Goal: Communication & Community: Answer question/provide support

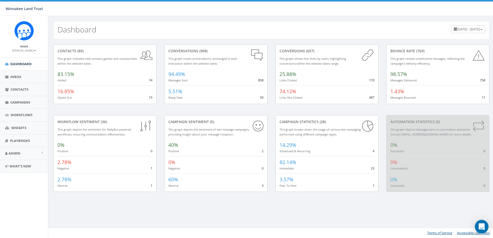
click at [481, 228] on icon "Open Intercom Messenger" at bounding box center [482, 227] width 6 height 7
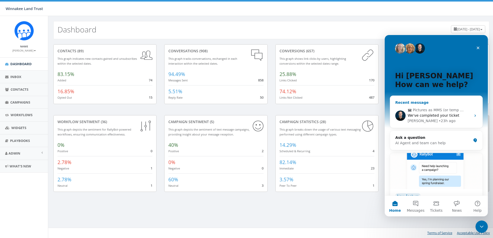
click at [440, 121] on div "James • 23h ago" at bounding box center [439, 120] width 63 height 5
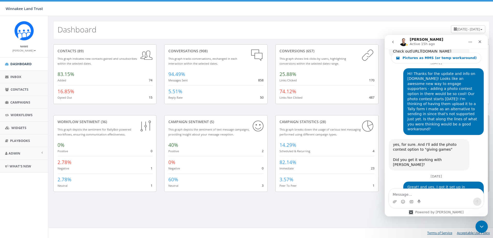
scroll to position [1552, 0]
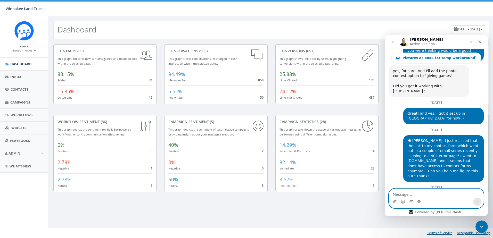
click at [410, 195] on textarea "Message…" at bounding box center [436, 193] width 94 height 9
click at [401, 194] on textarea "Message…" at bounding box center [436, 193] width 94 height 9
paste textarea "Thanks for the video explanation and we appreciate having access to the additio…"
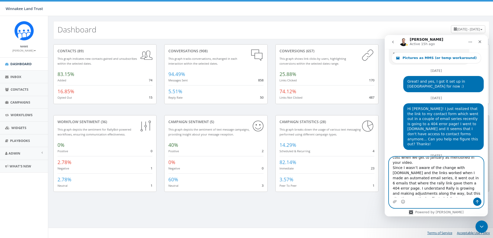
scroll to position [52, 0]
drag, startPoint x: 440, startPoint y: 167, endPoint x: 421, endPoint y: 167, distance: 19.1
click at [421, 167] on textarea "Thanks for the video explanation and we appreciate having access to the additio…" at bounding box center [436, 177] width 94 height 41
drag, startPoint x: 393, startPoint y: 174, endPoint x: 453, endPoint y: 191, distance: 63.0
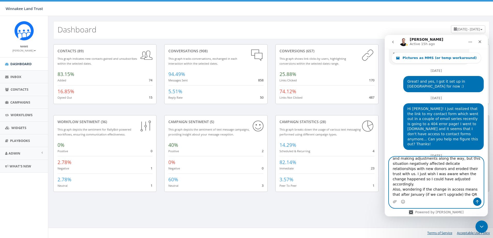
click at [453, 191] on textarea "Thanks for the video explanation and we appreciate having access to the additio…" at bounding box center [436, 177] width 94 height 41
click at [469, 170] on textarea "Thanks for the video explanation and we appreciate having access to the additio…" at bounding box center [436, 177] width 94 height 41
click at [452, 190] on textarea "Thanks for the video explanation and we appreciate having access to the additio…" at bounding box center [436, 177] width 94 height 41
click at [470, 170] on textarea "Thanks for the video explanation and we appreciate having access to the additio…" at bounding box center [436, 177] width 94 height 41
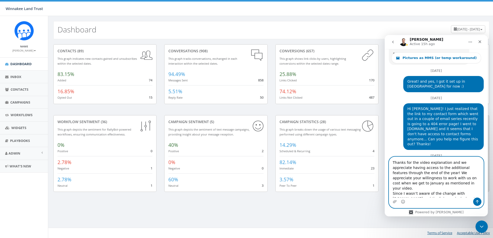
click at [437, 183] on textarea "Thanks for the video explanation and we appreciate having access to the additio…" at bounding box center [436, 177] width 94 height 41
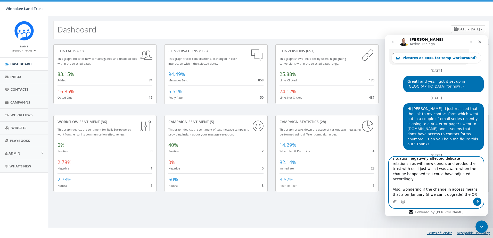
type textarea "Thanks for the video explanation and we appreciate having access to the additio…"
click at [477, 202] on icon "Send a message…" at bounding box center [477, 202] width 4 height 4
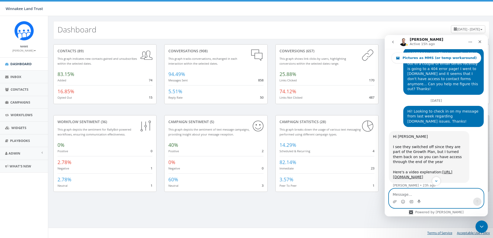
scroll to position [1696, 0]
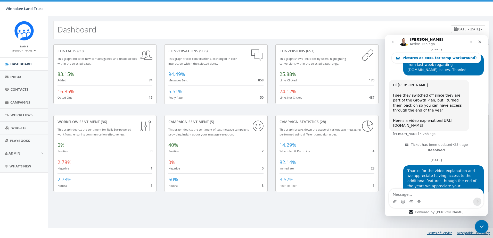
click at [478, 221] on div "Close Intercom Messenger" at bounding box center [481, 226] width 12 height 12
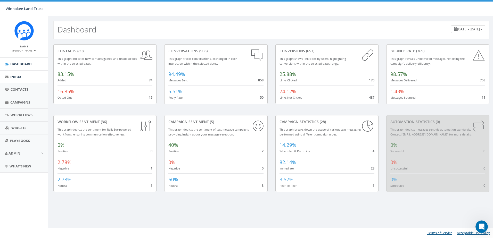
scroll to position [1691, 0]
click at [26, 65] on span "Dashboard" at bounding box center [20, 64] width 21 height 5
click at [457, 29] on span "[DATE] - [DATE]" at bounding box center [468, 29] width 23 height 5
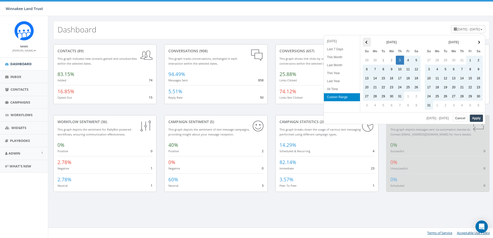
click at [365, 44] on th at bounding box center [367, 42] width 8 height 9
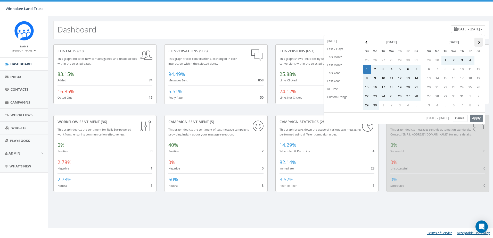
click at [479, 44] on th at bounding box center [479, 42] width 8 height 9
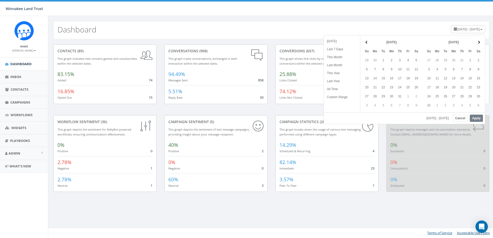
click at [479, 44] on th at bounding box center [479, 42] width 8 height 9
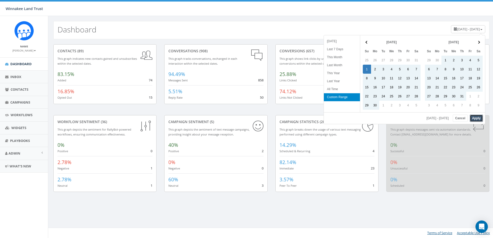
click at [478, 119] on button "Apply" at bounding box center [476, 118] width 13 height 7
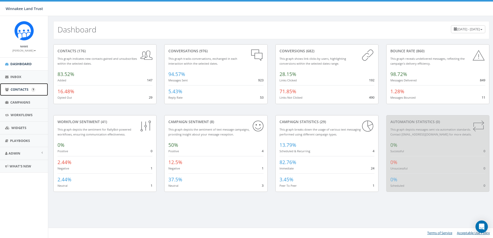
click at [22, 93] on link "Contacts" at bounding box center [24, 89] width 48 height 13
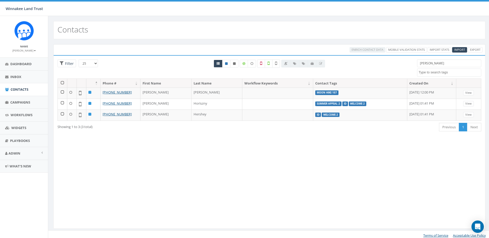
select select
click at [227, 65] on icon at bounding box center [226, 63] width 3 height 3
radio input "true"
drag, startPoint x: 420, startPoint y: 63, endPoint x: 409, endPoint y: 63, distance: 10.3
click at [409, 63] on div "25 50 100 Filter All 0 contact(s) on current page All 3 contact(s) filtered [PE…" at bounding box center [270, 69] width 432 height 19
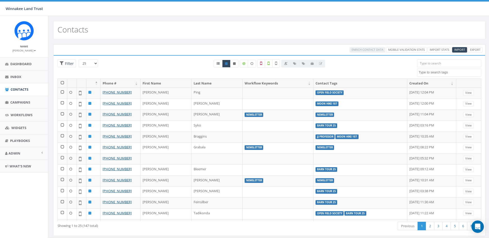
click at [91, 64] on select "25 50 100" at bounding box center [88, 64] width 19 height 8
select select "100"
click at [79, 60] on select "25 50 100" at bounding box center [88, 64] width 19 height 8
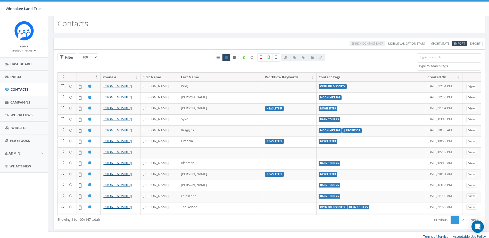
scroll to position [10, 0]
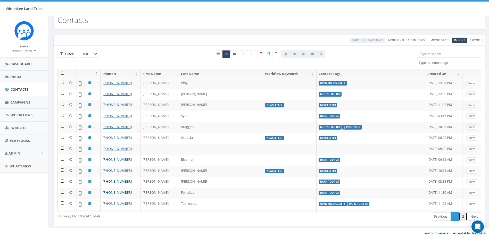
click at [466, 217] on link "2" at bounding box center [463, 217] width 9 height 9
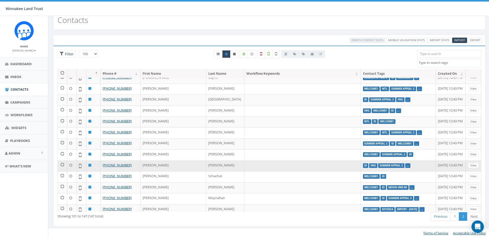
scroll to position [384, 0]
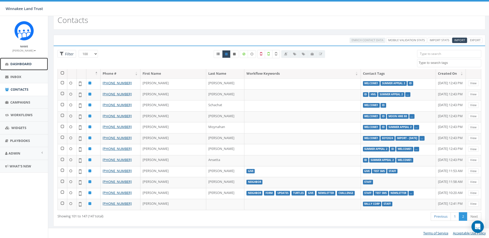
click at [21, 67] on link "Dashboard" at bounding box center [24, 64] width 48 height 13
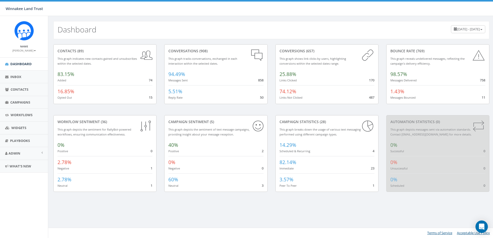
click at [457, 31] on span "July 3, 2025 - October 1, 2025" at bounding box center [468, 29] width 23 height 5
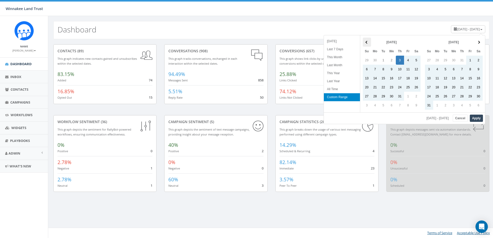
click at [368, 43] on span at bounding box center [367, 42] width 3 height 3
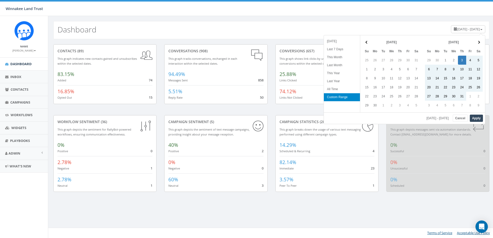
click at [368, 43] on span at bounding box center [367, 42] width 3 height 3
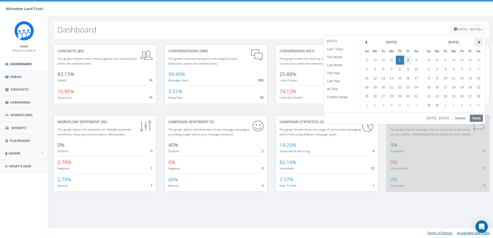
click at [476, 42] on th at bounding box center [479, 42] width 8 height 9
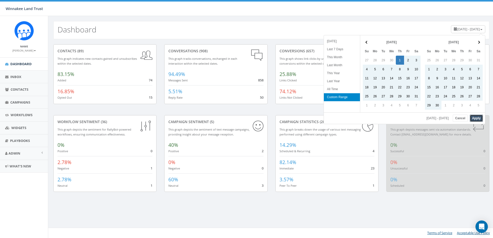
click at [472, 118] on button "Apply" at bounding box center [476, 118] width 13 height 7
